Goal: Transaction & Acquisition: Book appointment/travel/reservation

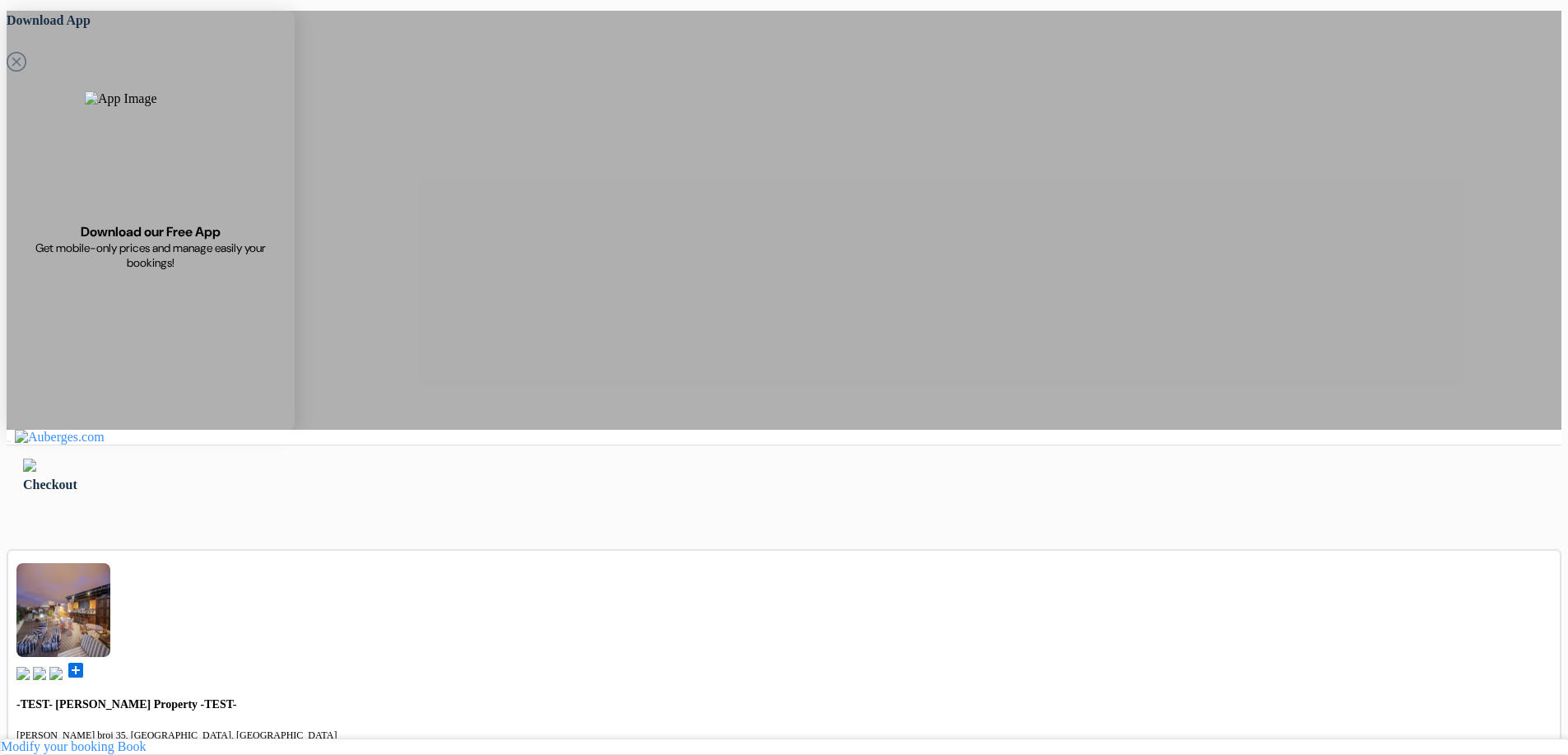
scroll to position [34, 0]
type input "Ardonit"
type input "saliji"
type input "[EMAIL_ADDRESS][DOMAIN_NAME]"
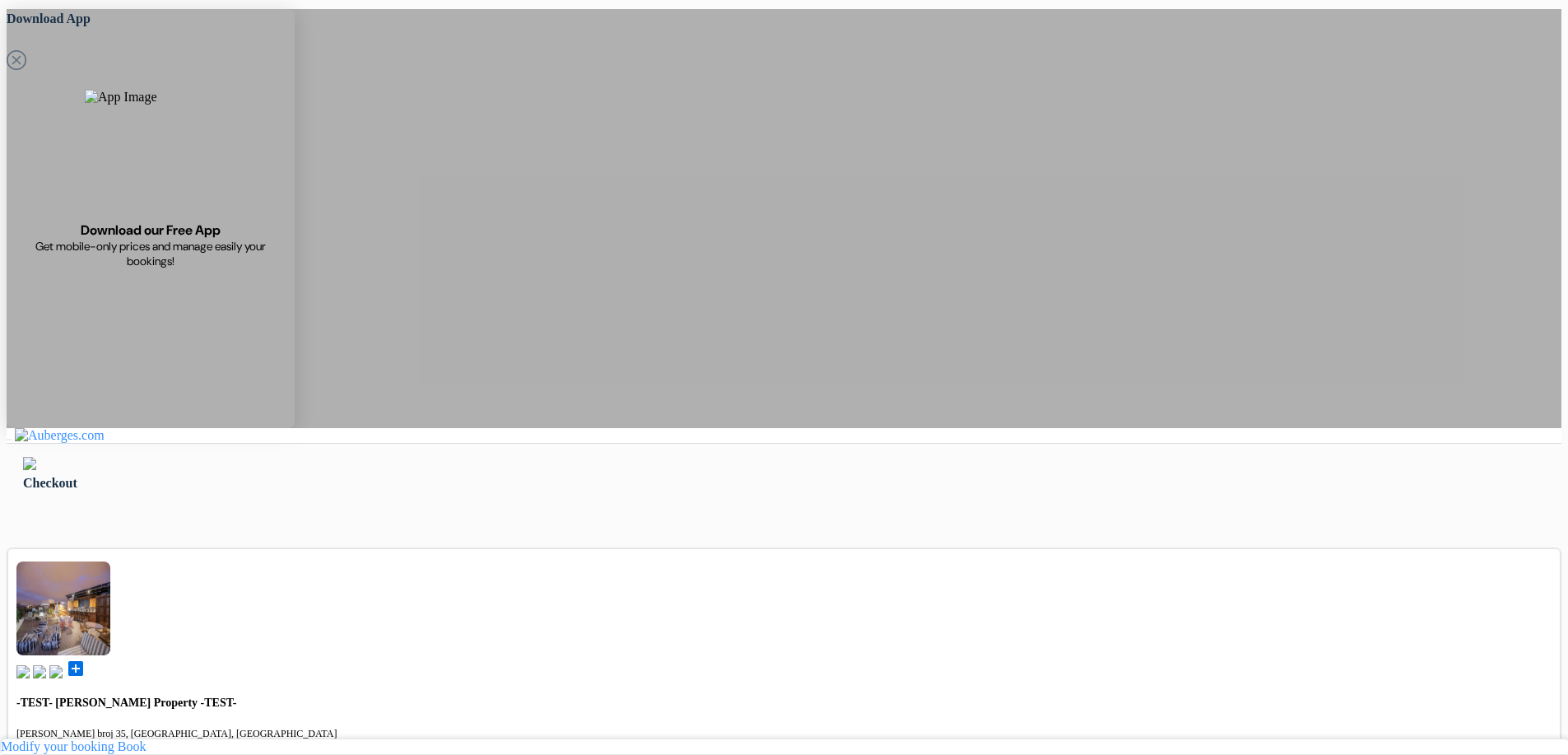
type input "070580897"
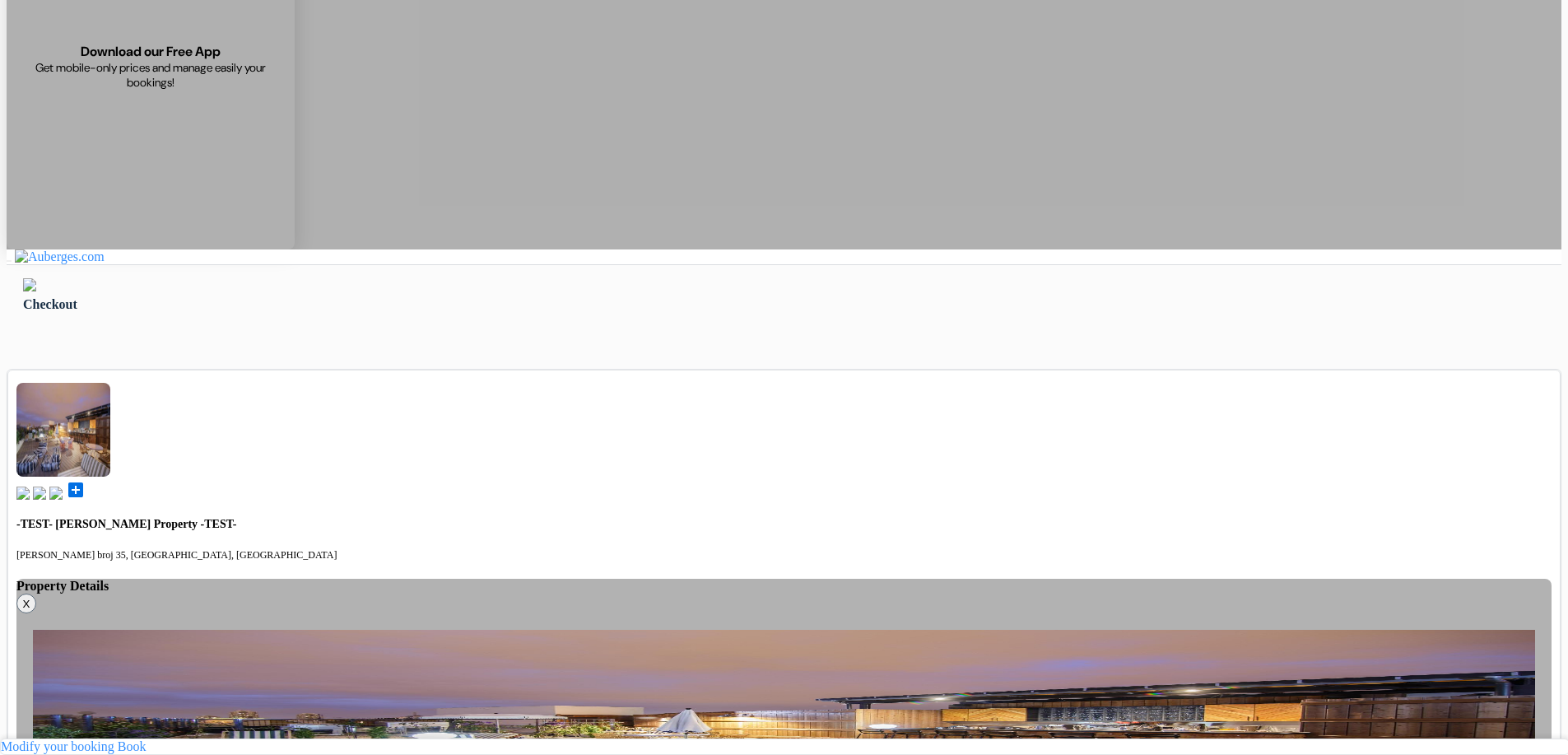
scroll to position [221, 0]
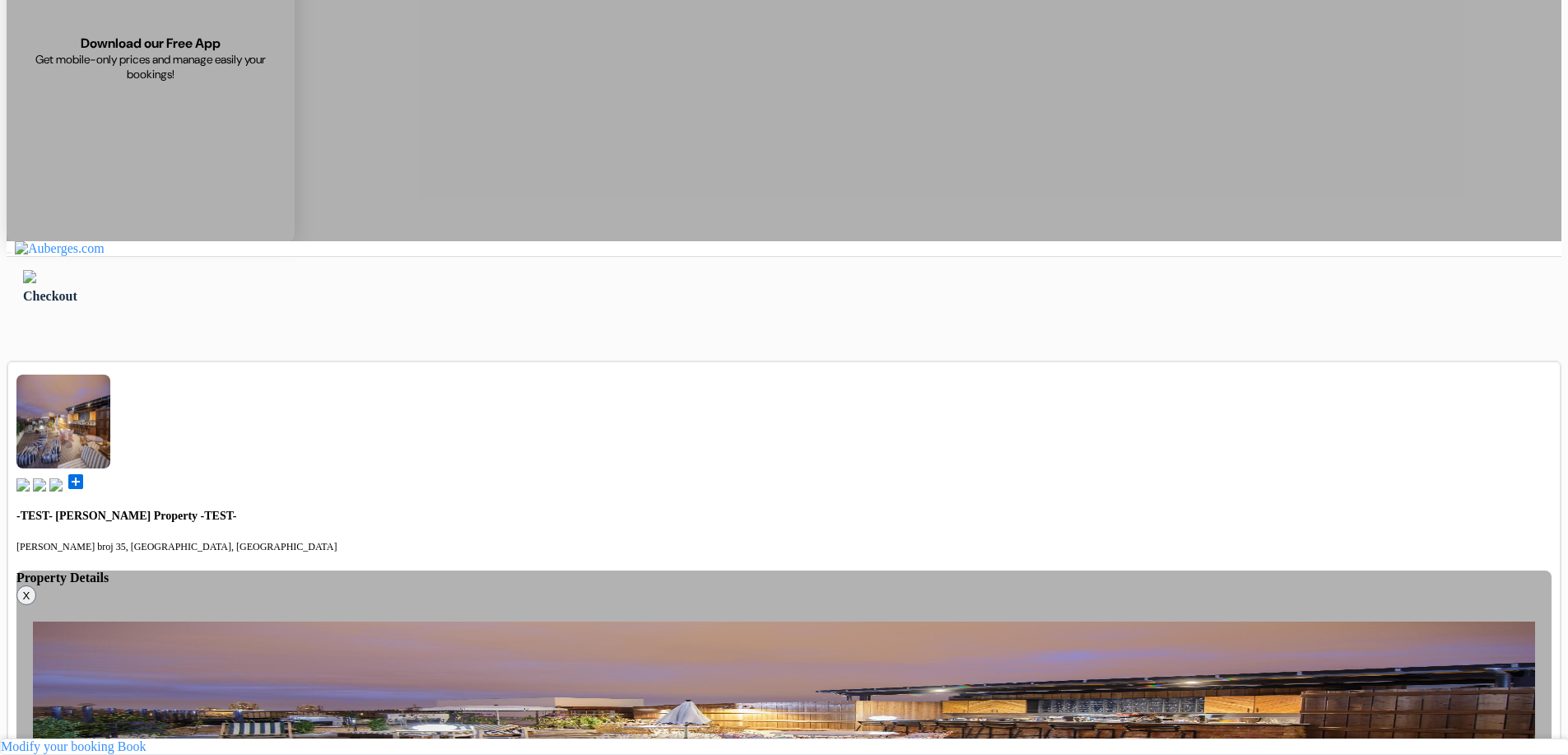
select select "2"
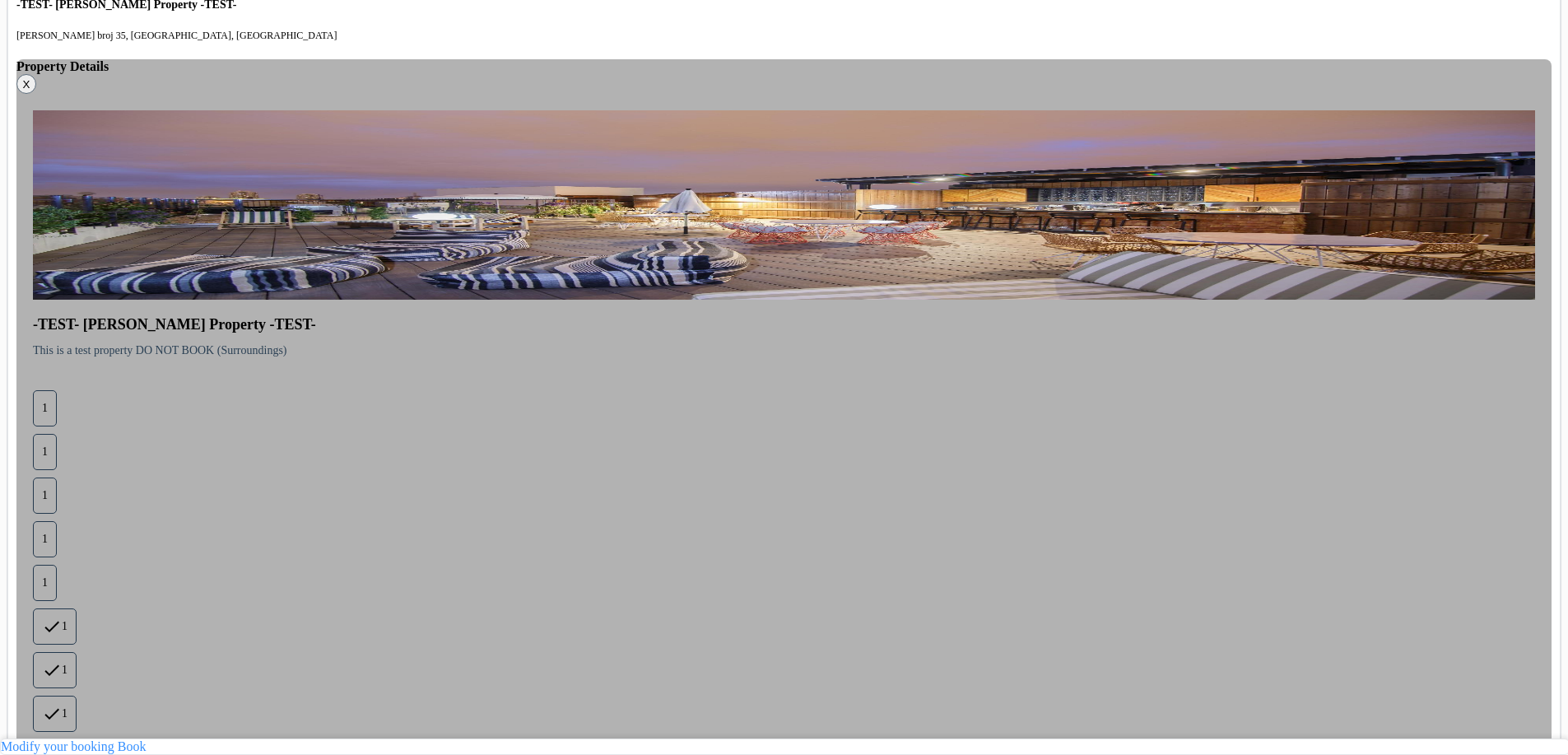
scroll to position [739, 0]
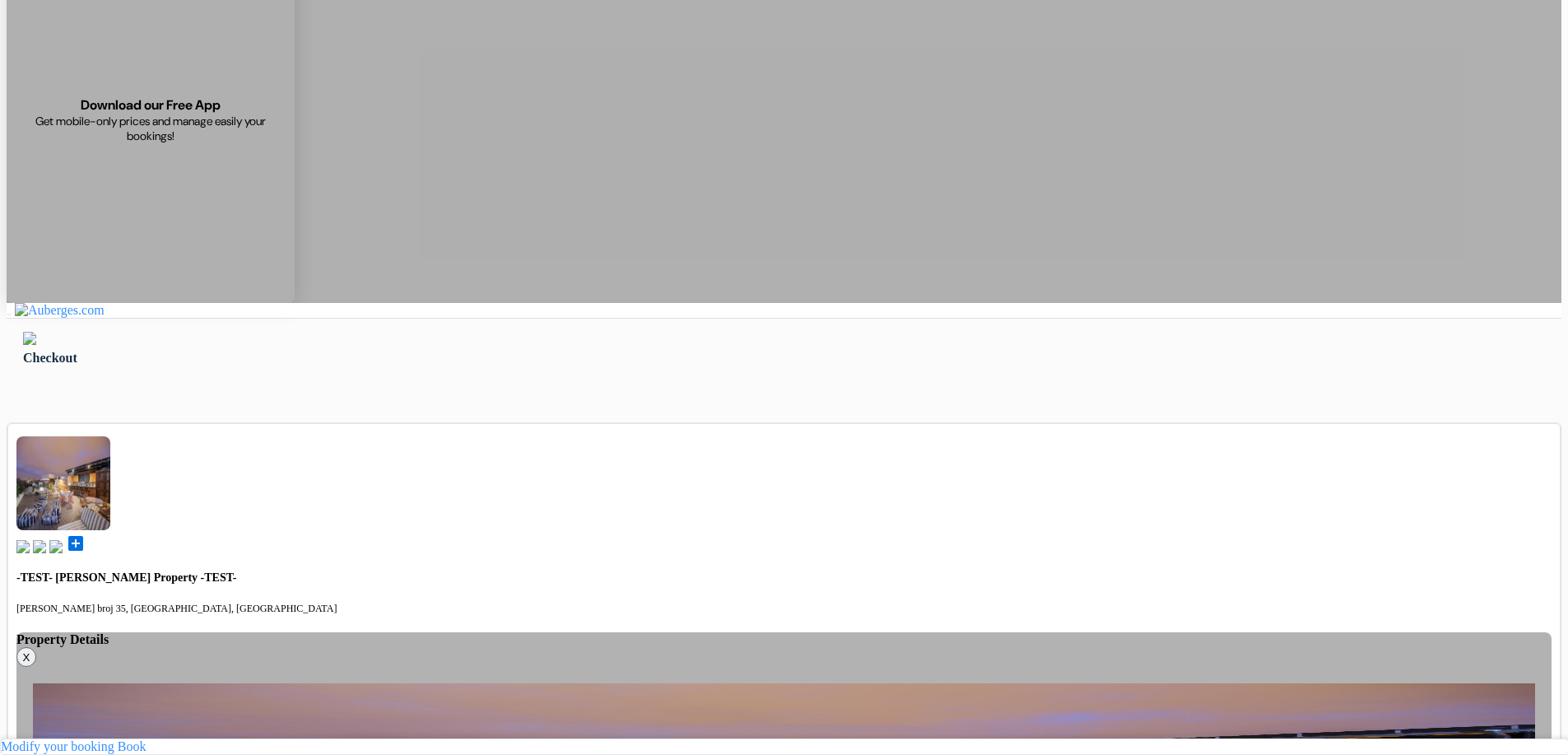
scroll to position [151, 0]
